Goal: Information Seeking & Learning: Learn about a topic

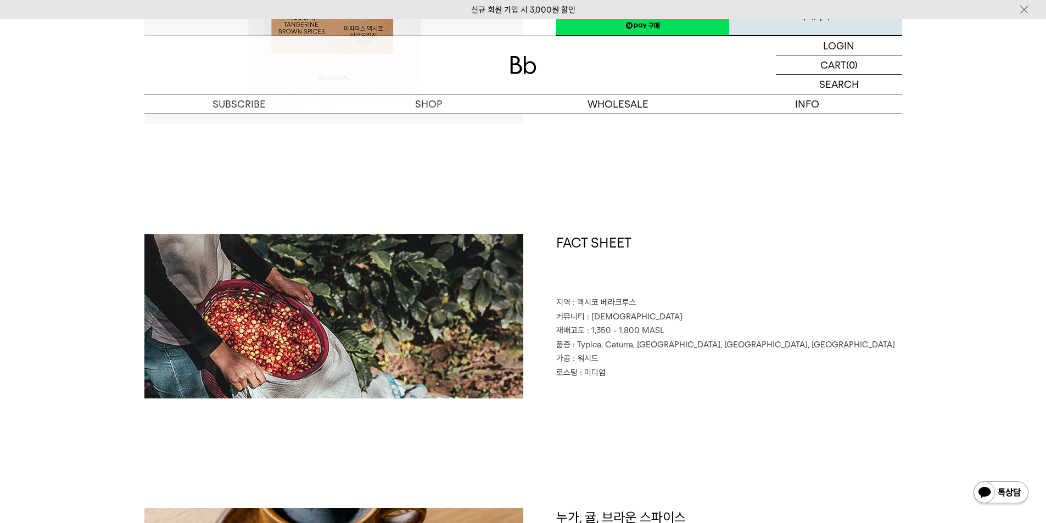
scroll to position [384, 0]
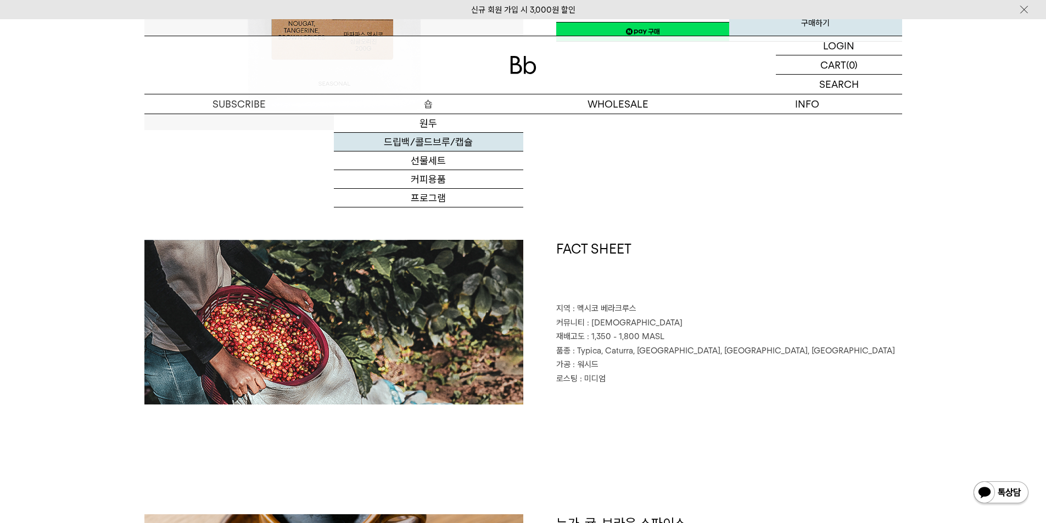
click at [442, 148] on link "드립백/콜드브루/캡슐" at bounding box center [428, 142] width 189 height 19
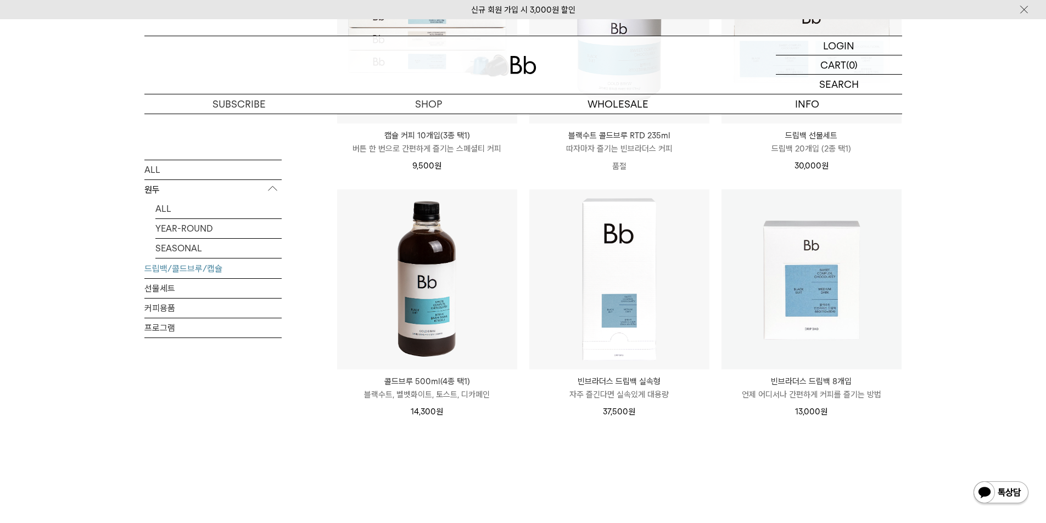
scroll to position [604, 0]
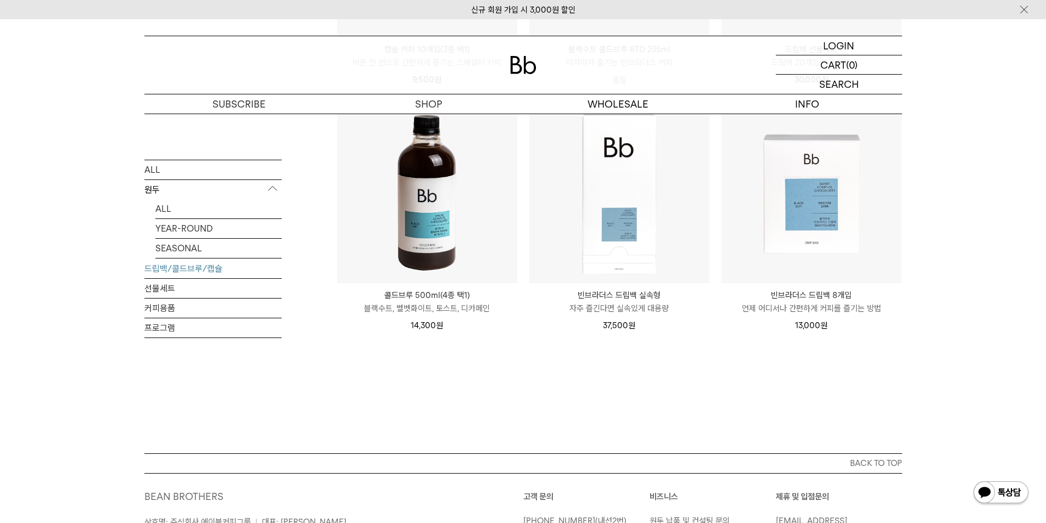
click at [0, 0] on img at bounding box center [0, 0] width 0 height 0
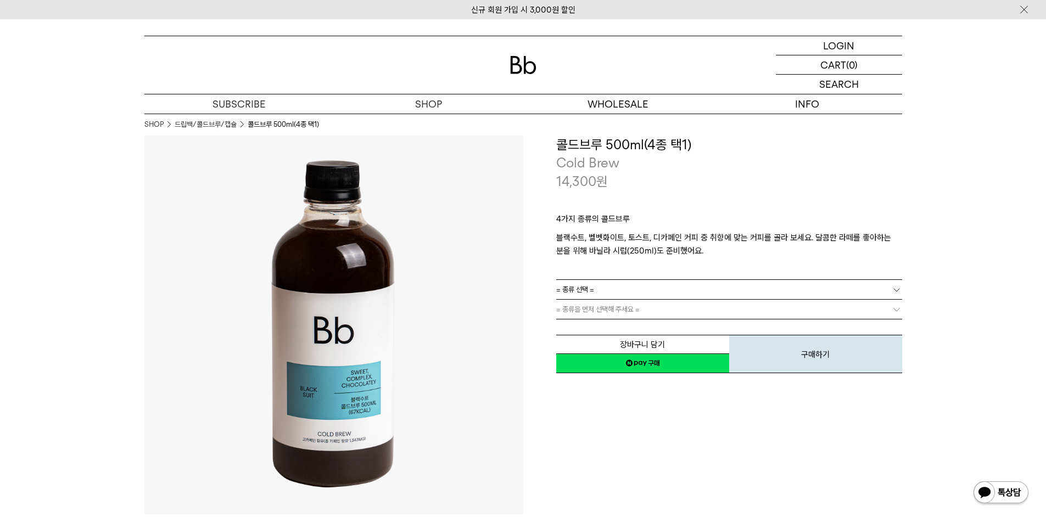
click at [796, 293] on link "= 종류 선택 =" at bounding box center [729, 289] width 346 height 19
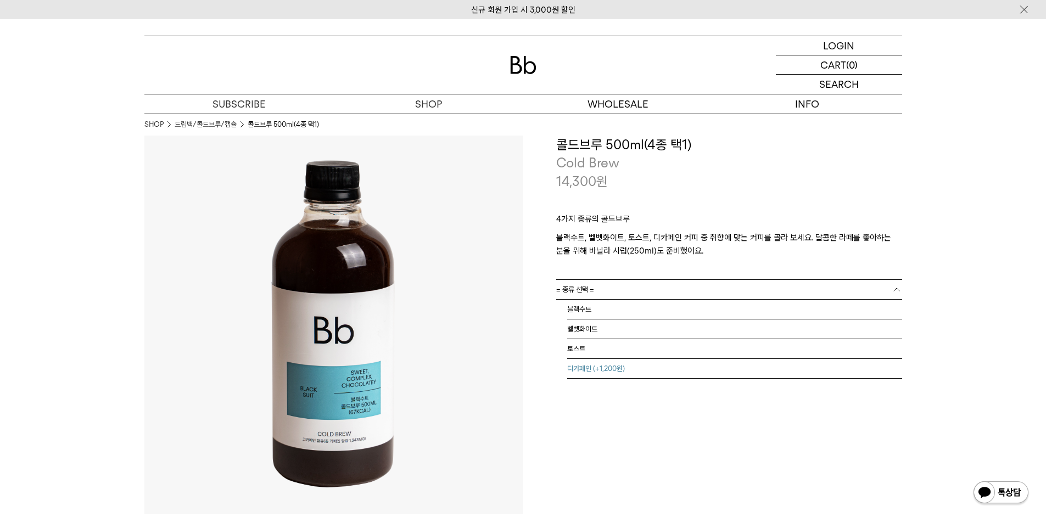
click at [639, 365] on li "디카페인 (+1,200원)" at bounding box center [734, 369] width 335 height 20
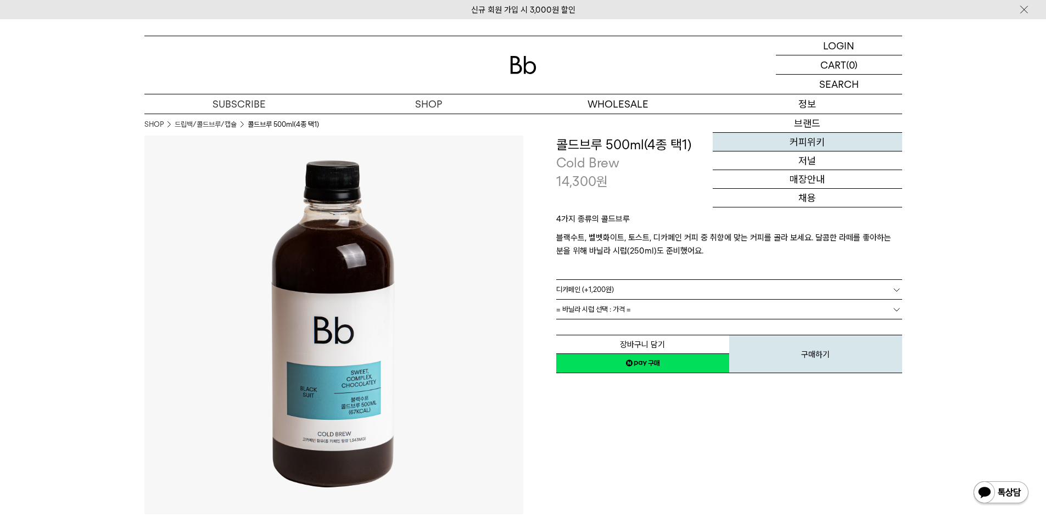
click at [805, 146] on link "커피위키" at bounding box center [807, 142] width 189 height 19
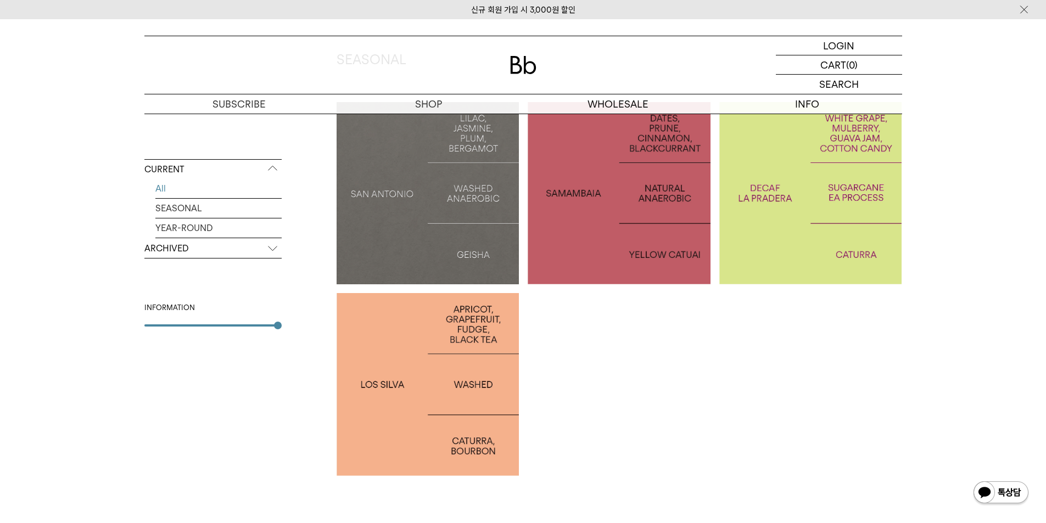
scroll to position [220, 0]
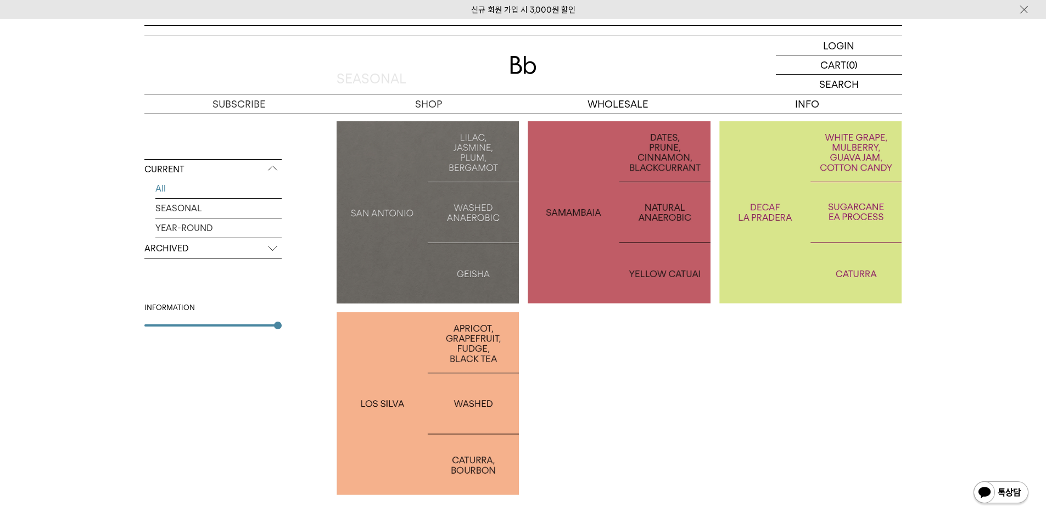
drag, startPoint x: 470, startPoint y: 426, endPoint x: 472, endPoint y: 418, distance: 8.0
click at [470, 426] on div at bounding box center [428, 403] width 183 height 183
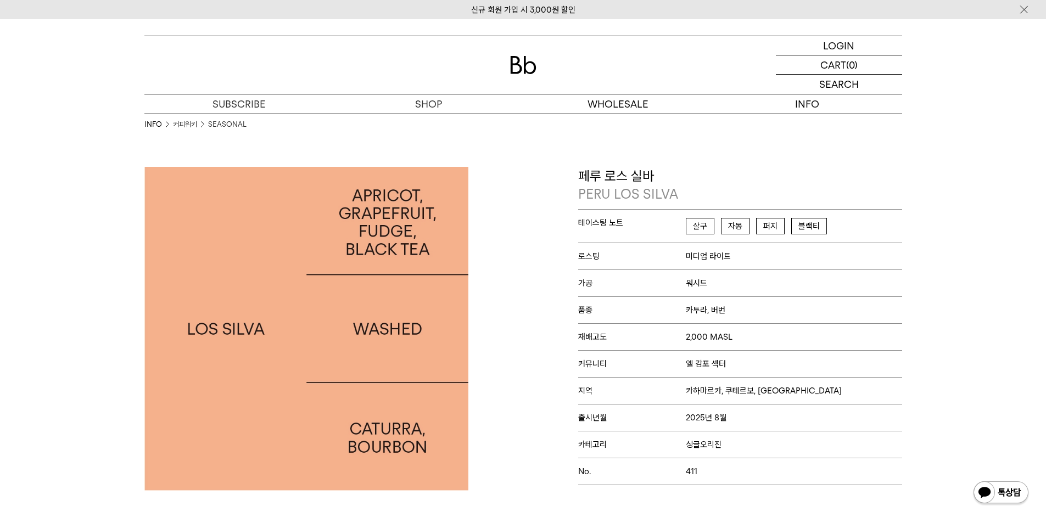
drag, startPoint x: 559, startPoint y: 258, endPoint x: 584, endPoint y: 262, distance: 25.0
click at [578, 261] on div "페루 로스 실바 PERU LOS SILVA 테이스팅 노트 살구 자몽 퍼지 블랙티 로스팅 미디엄 라이트 가공 워시드 품종 카투라, 버번 재배고도" at bounding box center [715, 329] width 384 height 324
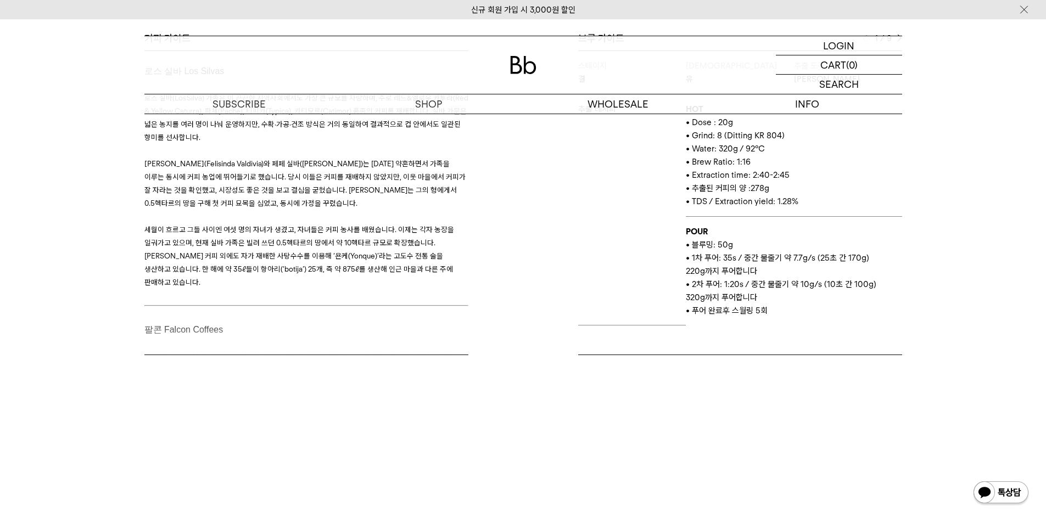
scroll to position [439, 0]
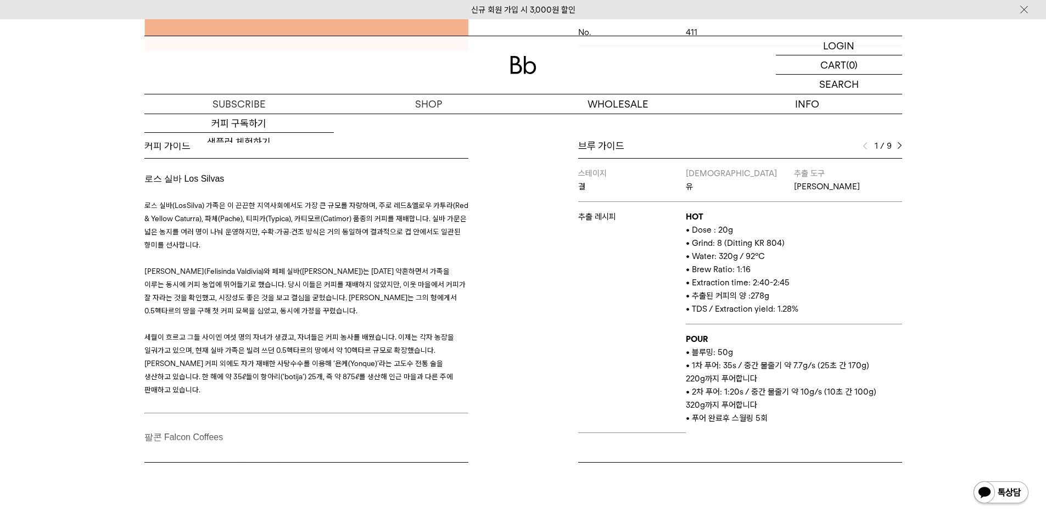
click at [700, 354] on p "• 블루밍: 50g" at bounding box center [794, 352] width 216 height 13
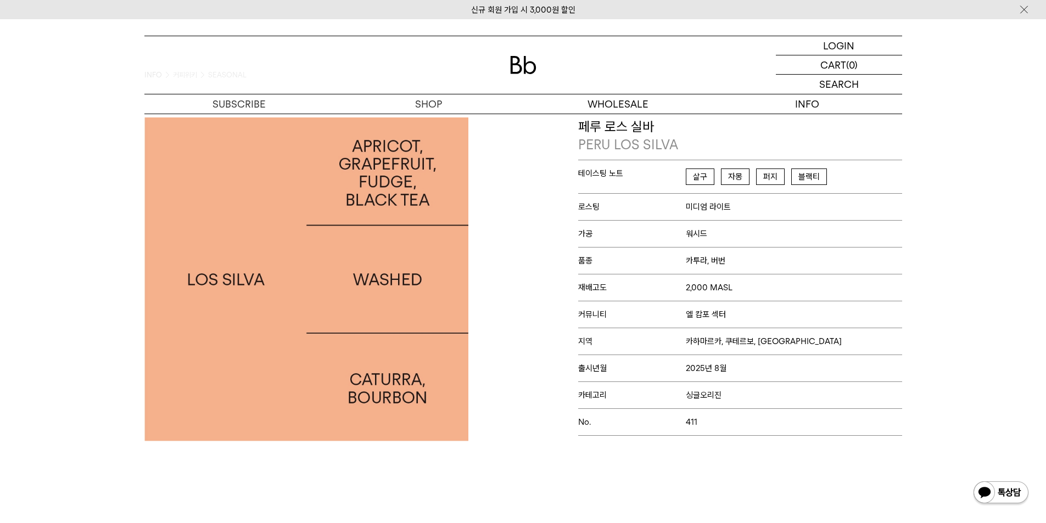
scroll to position [0, 0]
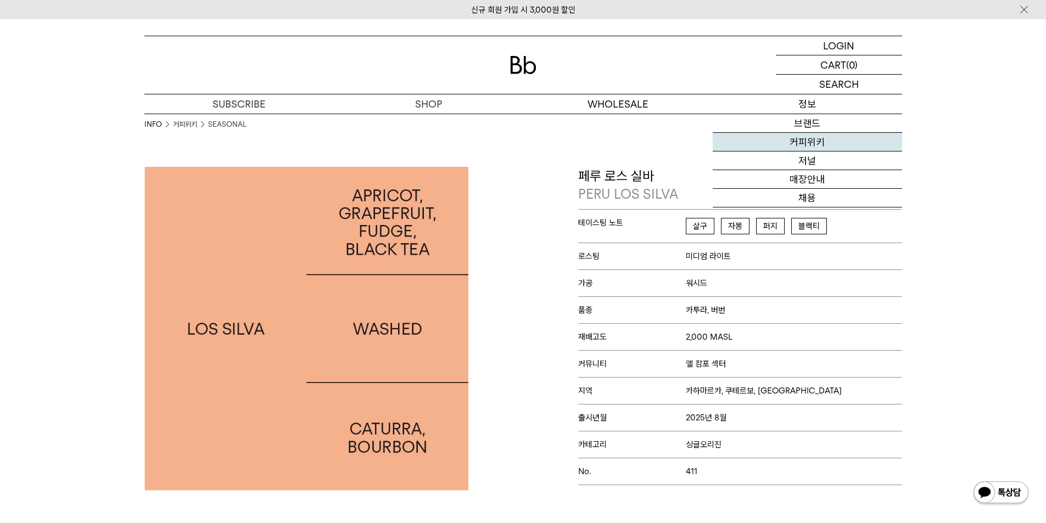
click at [813, 141] on link "커피위키" at bounding box center [807, 142] width 189 height 19
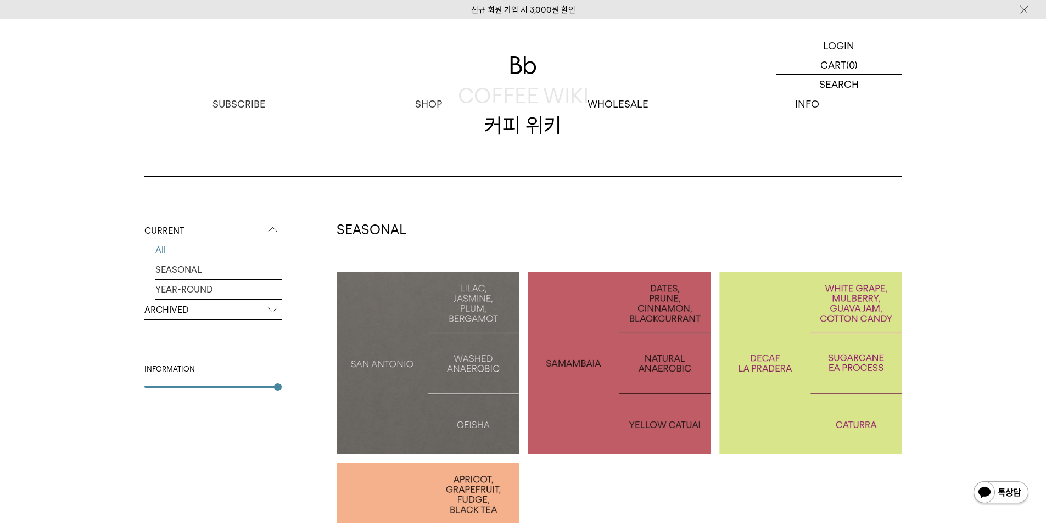
scroll to position [330, 0]
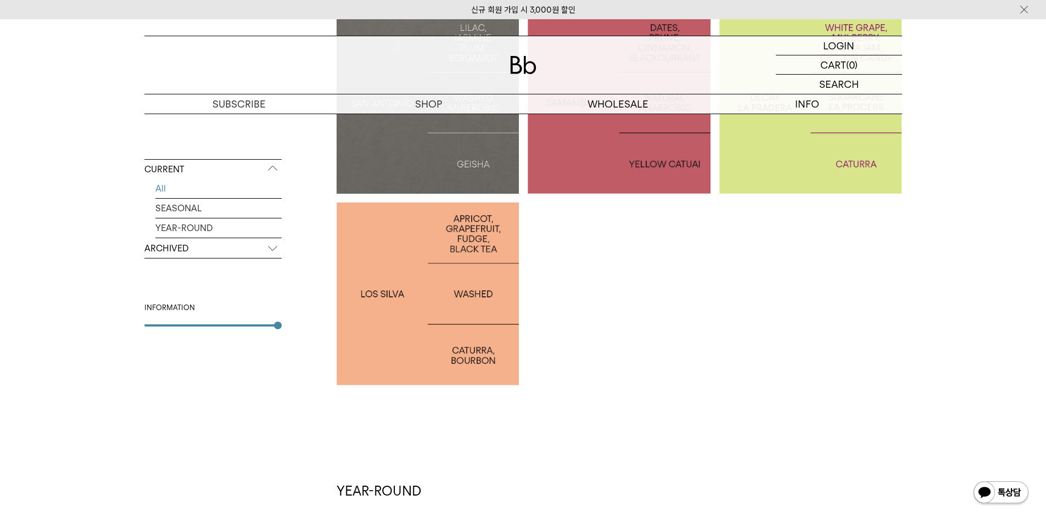
drag, startPoint x: 682, startPoint y: 416, endPoint x: 484, endPoint y: 245, distance: 261.2
click at [681, 416] on div "SEASONAL SAN ANTONIO: GEISHA BRAZIL SAMAMBAIA COLOMBIA LA PRADERA DECAF PERU LO…" at bounding box center [620, 438] width 566 height 957
click at [707, 369] on ul "SAN ANTONIO: GEISHA BRAZIL SAMAMBAIA COLOMBIA LA PRADERA DECAF PERU LOS SILVA" at bounding box center [624, 203] width 574 height 383
drag, startPoint x: 720, startPoint y: 383, endPoint x: 645, endPoint y: 328, distance: 92.7
click at [719, 382] on ul "SAN ANTONIO: GEISHA BRAZIL SAMAMBAIA COLOMBIA LA PRADERA DECAF PERU LOS SILVA" at bounding box center [624, 203] width 574 height 383
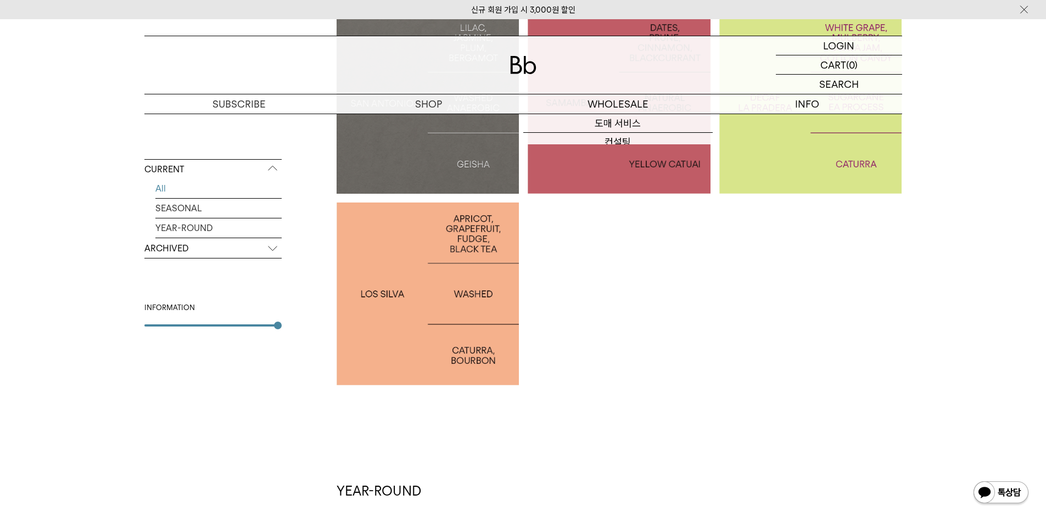
click at [517, 65] on img at bounding box center [523, 65] width 26 height 18
